Goal: Check status: Check status

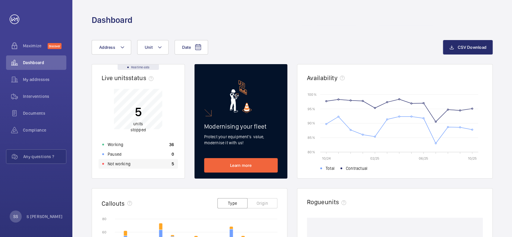
click at [121, 163] on p "Not working" at bounding box center [119, 164] width 23 height 6
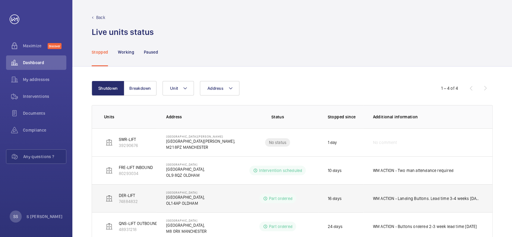
scroll to position [18, 0]
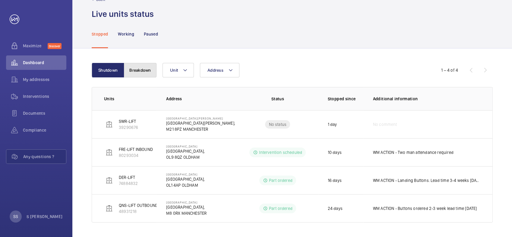
click at [141, 69] on button "Breakdown" at bounding box center [140, 70] width 33 height 14
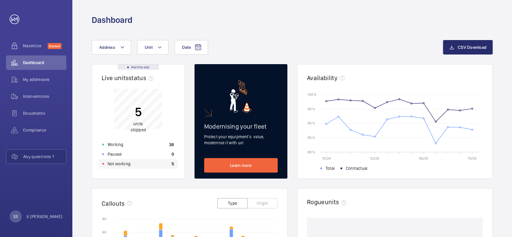
click at [117, 165] on p "Not working" at bounding box center [119, 164] width 23 height 6
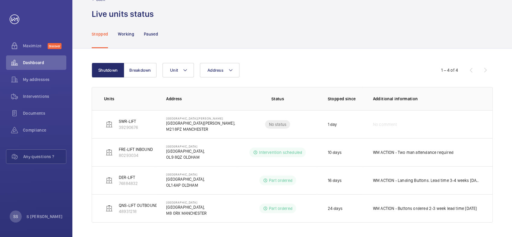
scroll to position [18, 0]
drag, startPoint x: 140, startPoint y: 70, endPoint x: 149, endPoint y: 86, distance: 18.9
click at [140, 70] on button "Breakdown" at bounding box center [140, 70] width 33 height 14
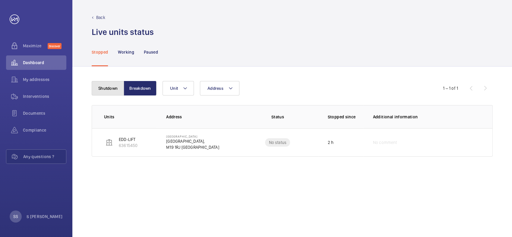
click at [108, 89] on button "Shutdown" at bounding box center [108, 88] width 33 height 14
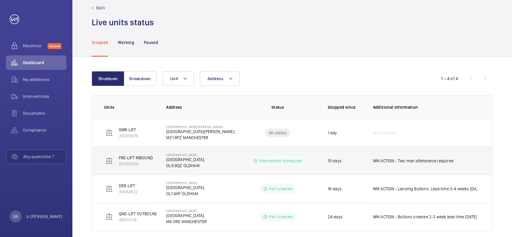
scroll to position [18, 0]
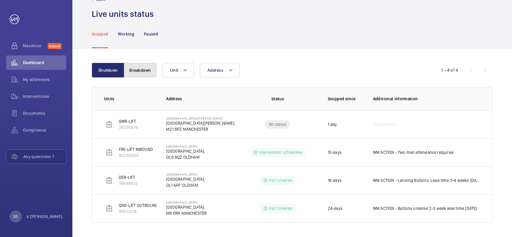
click at [142, 71] on button "Breakdown" at bounding box center [140, 70] width 33 height 14
